Goal: Task Accomplishment & Management: Use online tool/utility

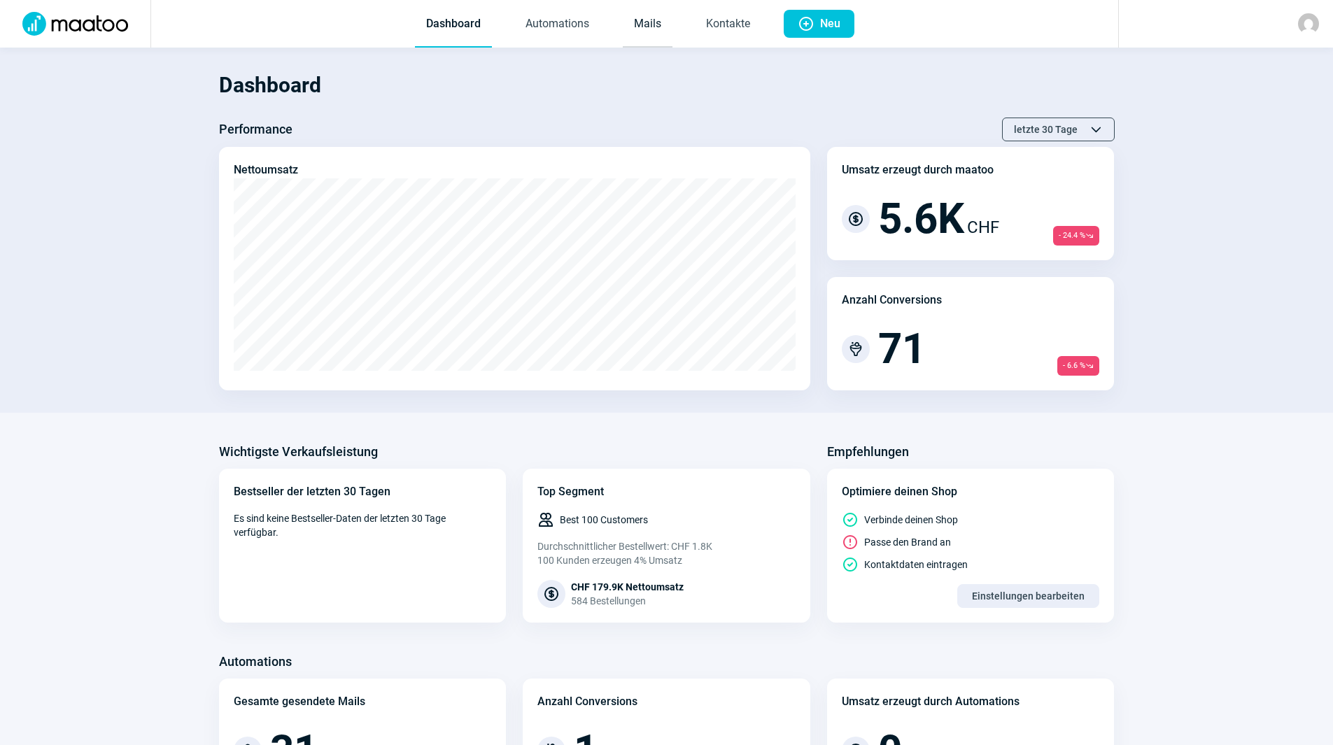
click at [643, 21] on link "Mails" at bounding box center [648, 24] width 50 height 46
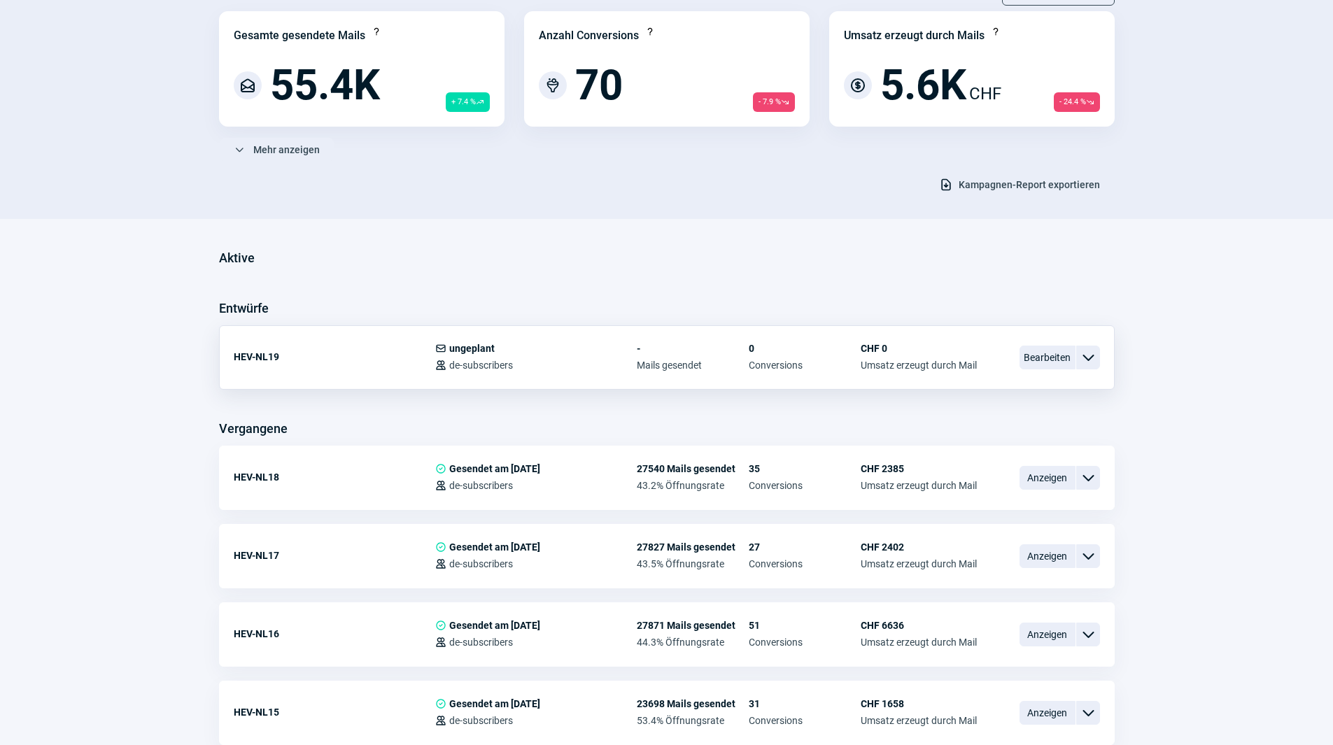
scroll to position [210, 0]
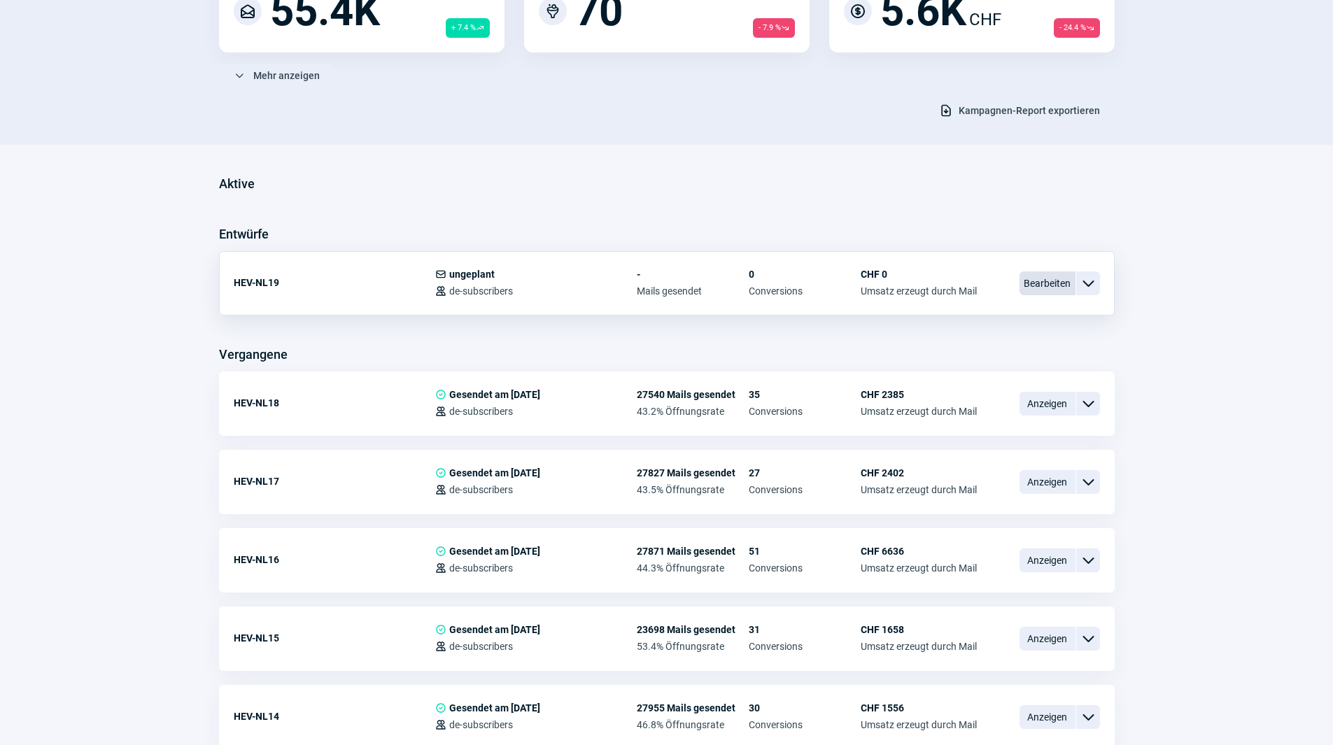
click at [1047, 281] on span "Bearbeiten" at bounding box center [1047, 283] width 56 height 24
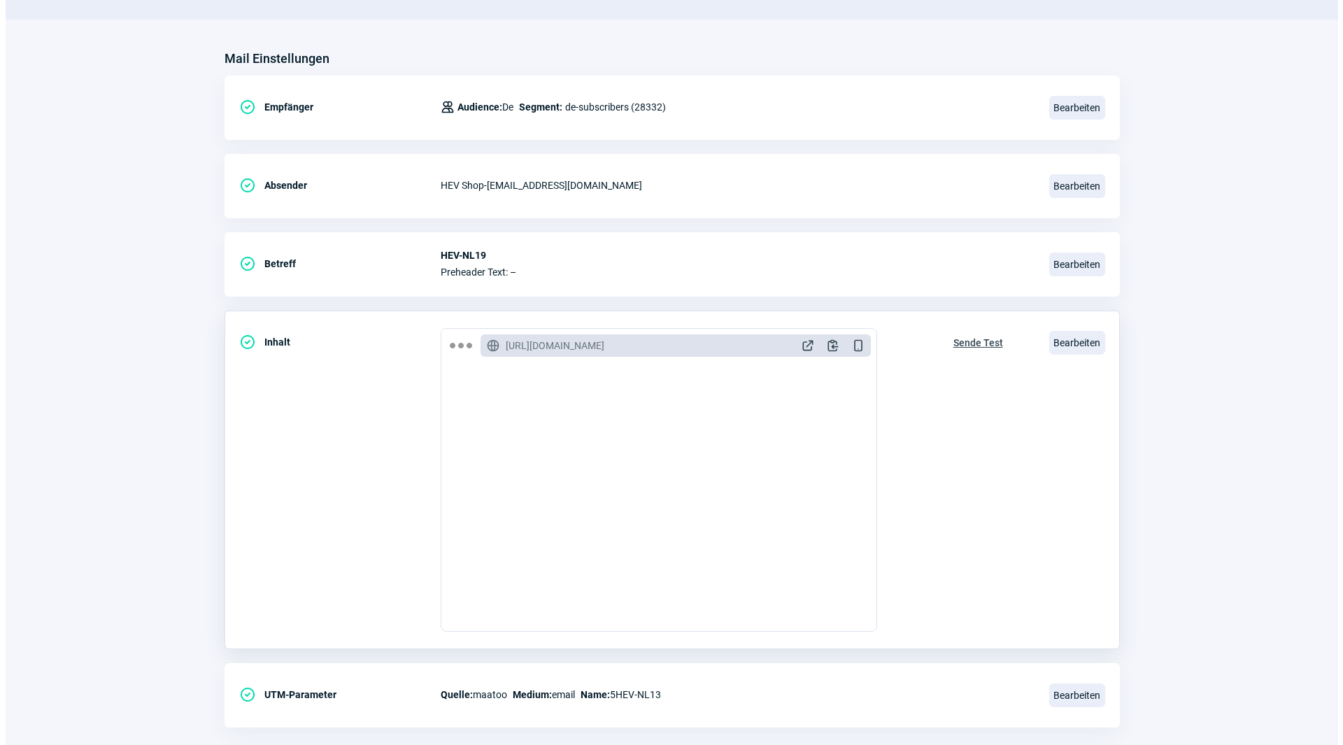
scroll to position [140, 0]
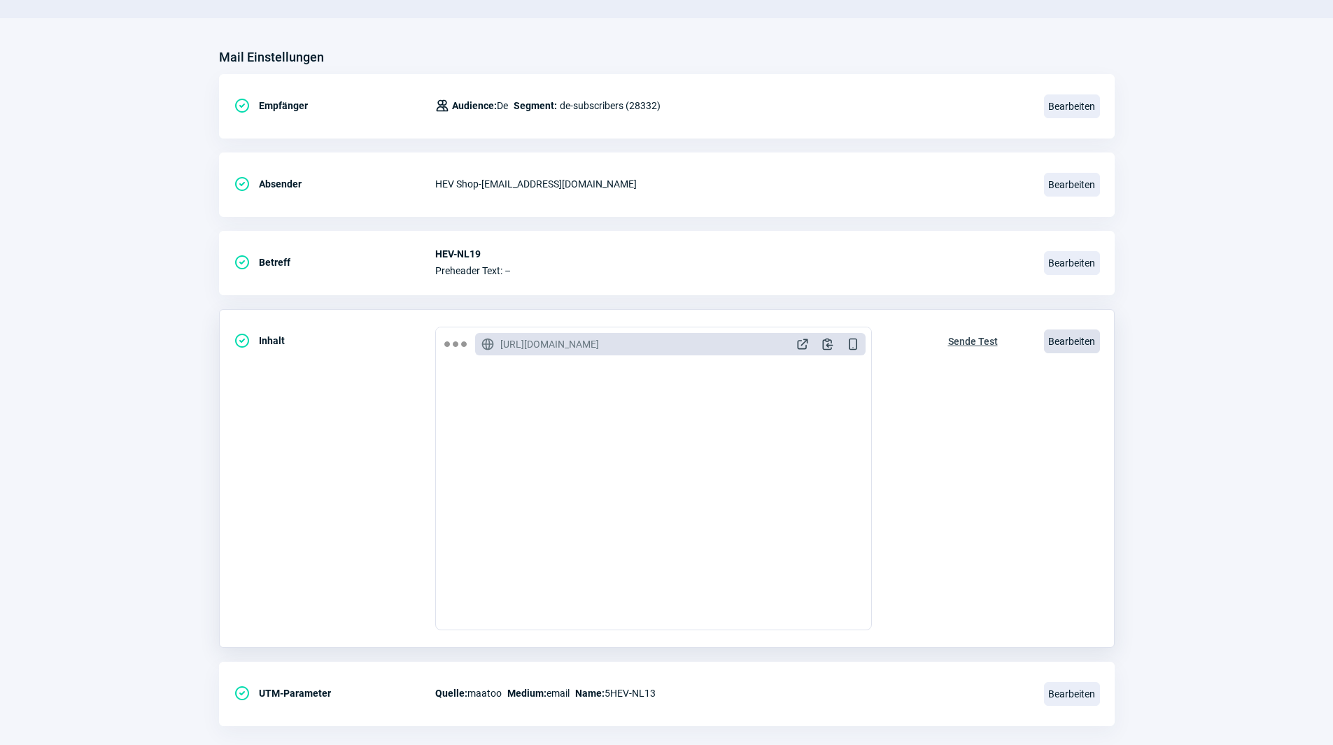
click at [1069, 338] on span "Bearbeiten" at bounding box center [1072, 341] width 56 height 24
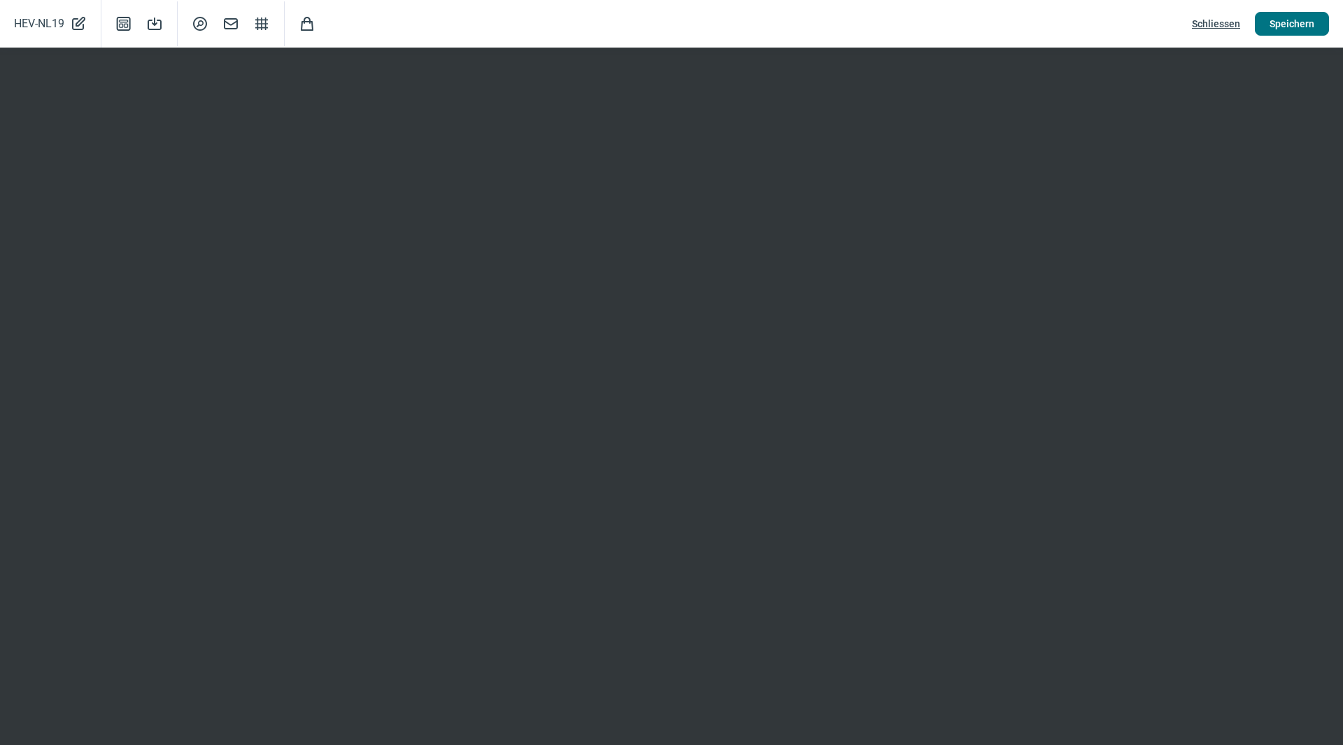
click at [1294, 29] on span "Speichern" at bounding box center [1292, 24] width 45 height 22
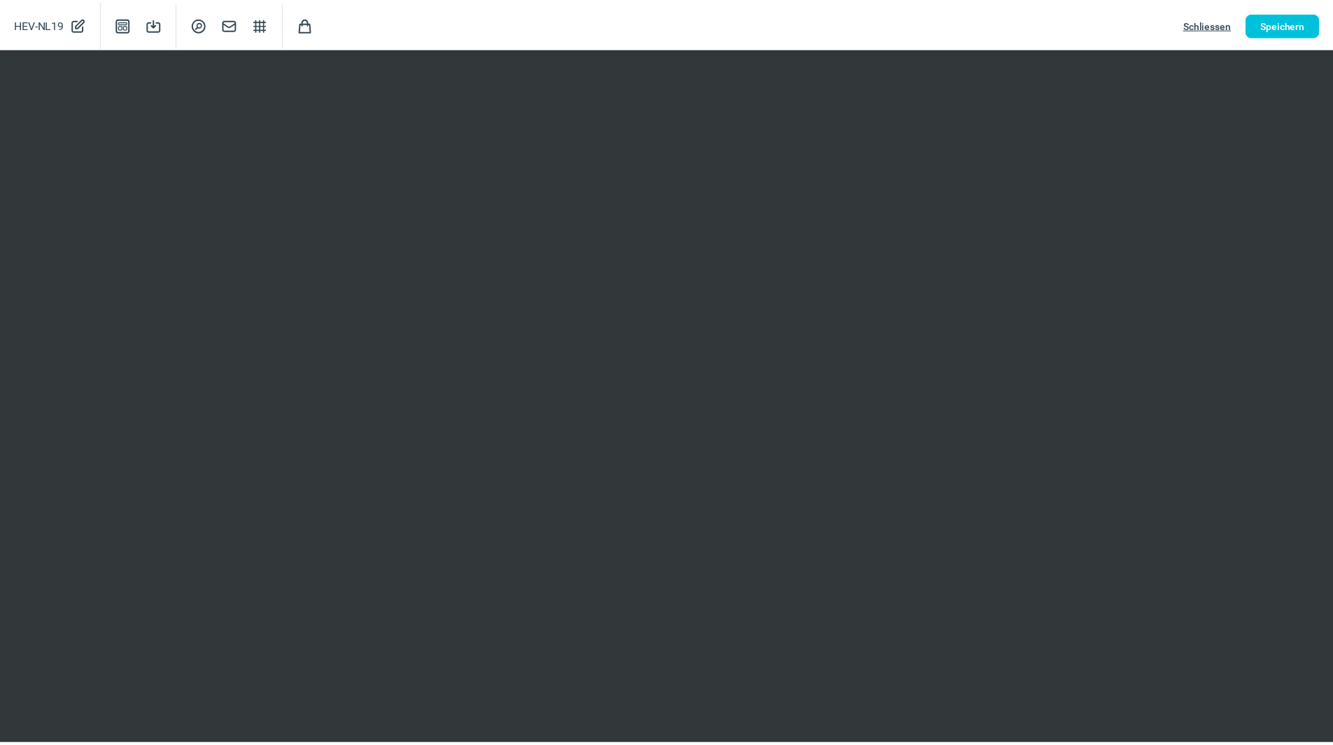
scroll to position [0, 0]
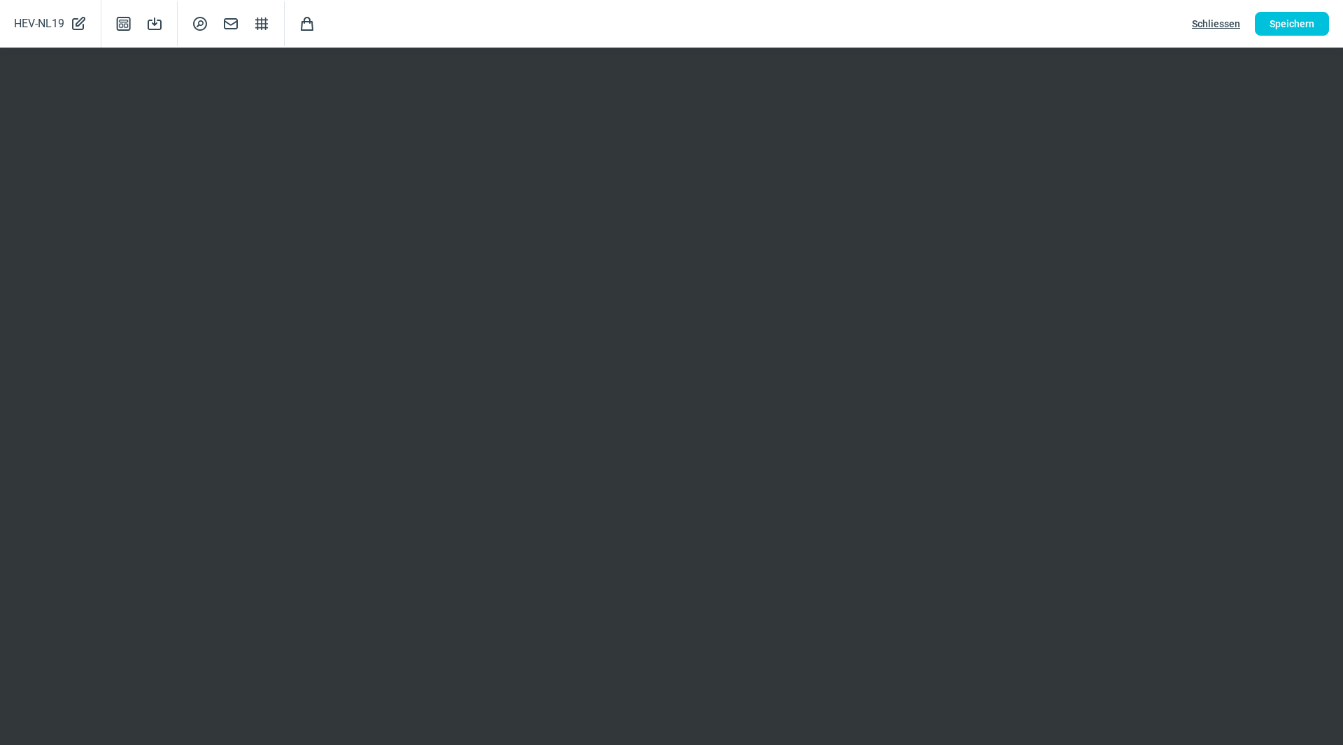
click at [1204, 28] on span "Schliessen" at bounding box center [1216, 24] width 48 height 22
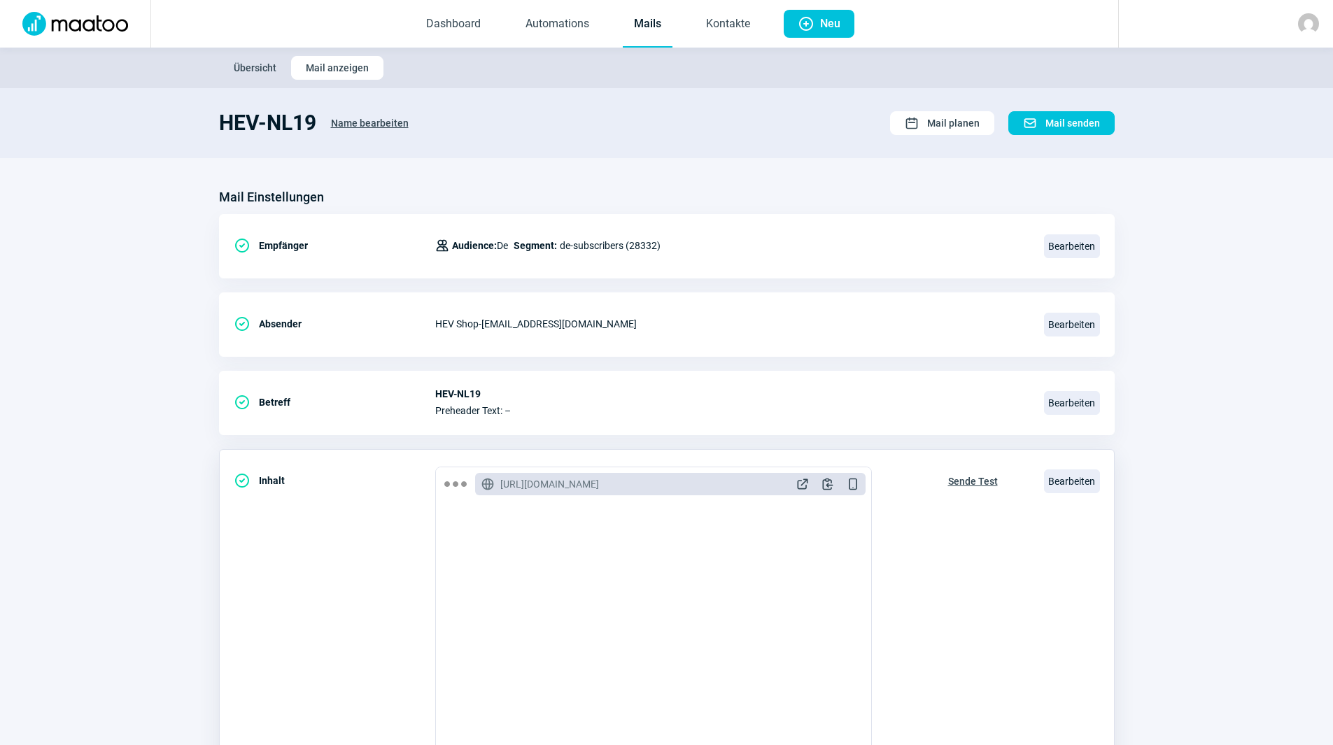
click at [975, 476] on span "Sende Test" at bounding box center [973, 481] width 50 height 22
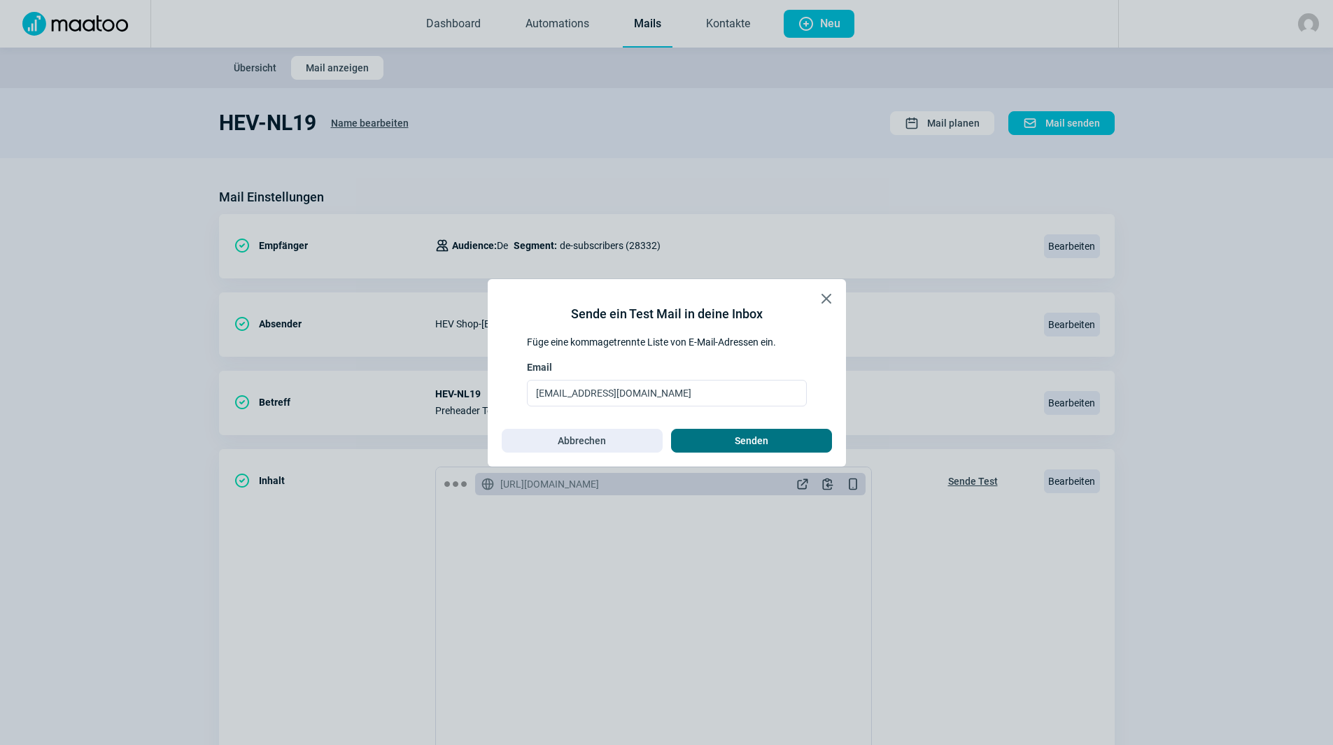
click at [795, 440] on span "Senden" at bounding box center [752, 441] width 132 height 22
